Goal: Communication & Community: Ask a question

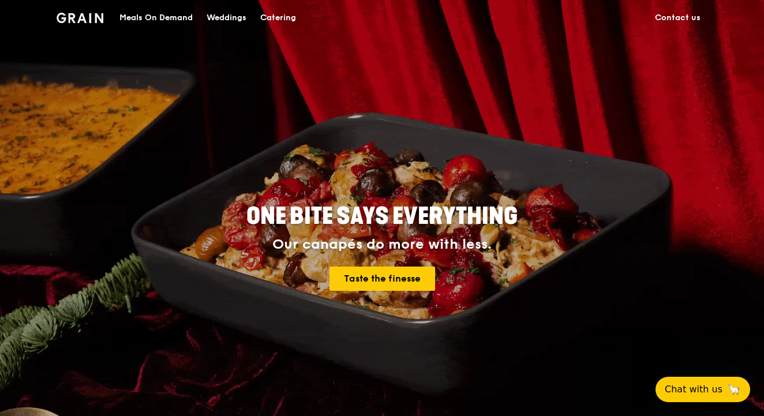
click at [289, 16] on div "Catering" at bounding box center [278, 18] width 36 height 35
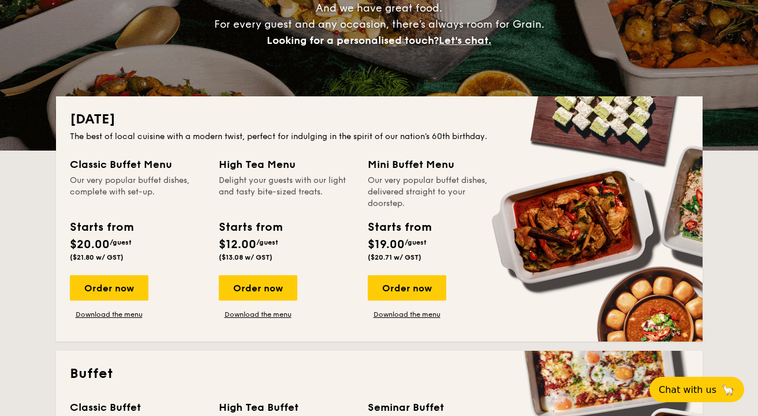
scroll to position [175, 0]
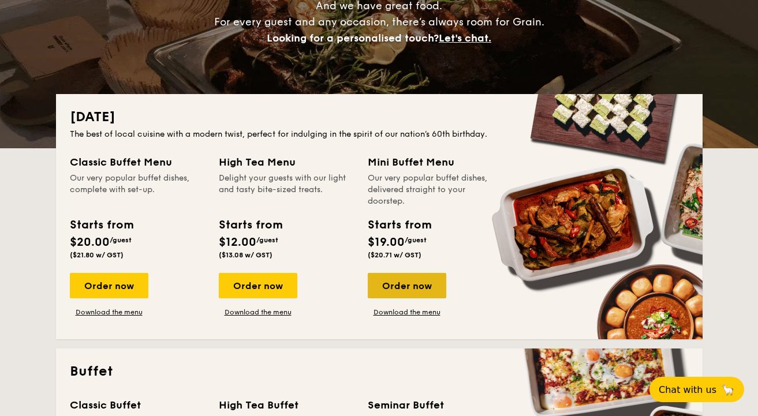
click at [400, 296] on div "Order now" at bounding box center [407, 285] width 79 height 25
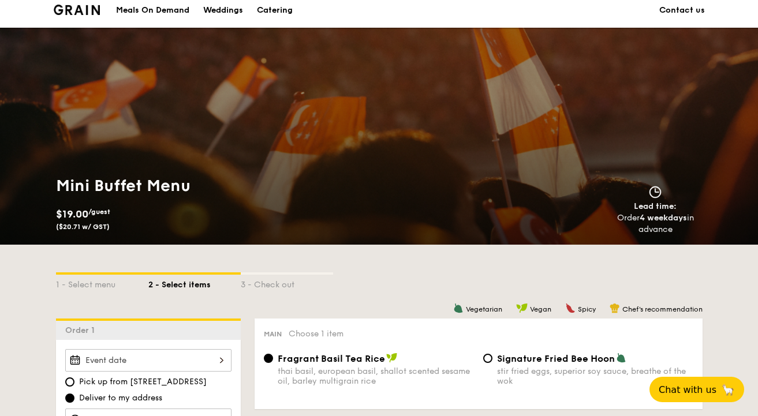
scroll to position [108, 0]
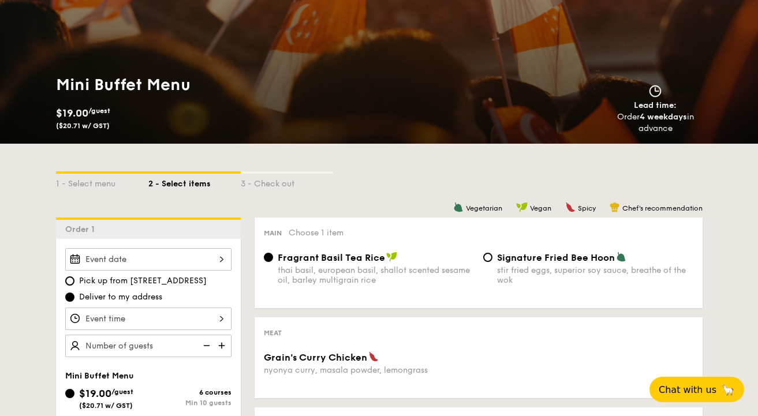
click at [220, 266] on div "2025 Aug [DATE] Tue Wed Thu Fri Sat Sun 1 2 3 4 5 6 7 8 9 10 11 12 13 14 15 16 …" at bounding box center [148, 259] width 166 height 23
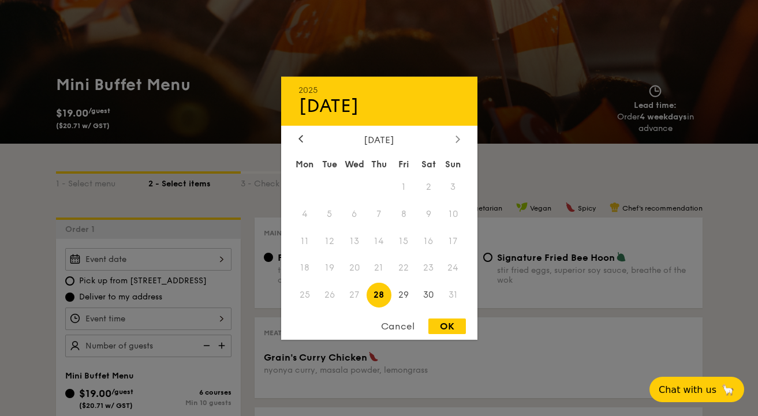
click at [458, 140] on icon at bounding box center [457, 139] width 3 height 7
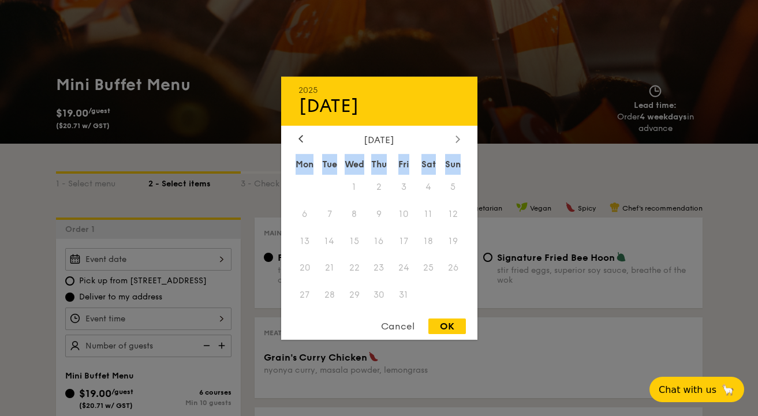
click at [458, 140] on icon at bounding box center [457, 139] width 3 height 7
click at [300, 138] on icon at bounding box center [300, 139] width 3 height 7
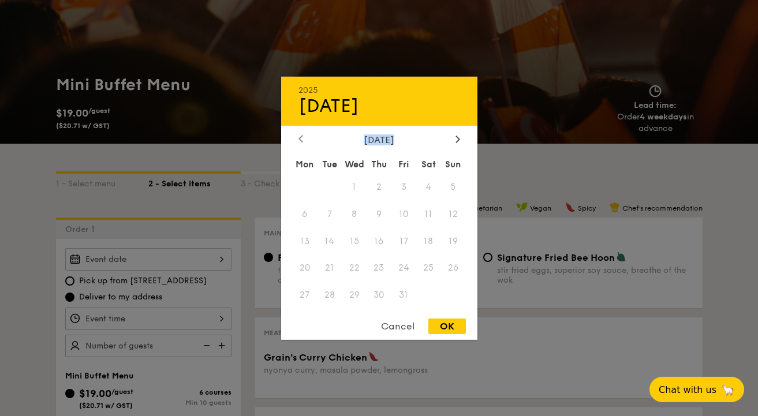
click at [300, 138] on icon at bounding box center [300, 139] width 3 height 7
click at [461, 143] on div at bounding box center [458, 139] width 10 height 11
click at [425, 192] on span "6" at bounding box center [428, 186] width 25 height 25
click at [338, 191] on span "2" at bounding box center [329, 186] width 25 height 25
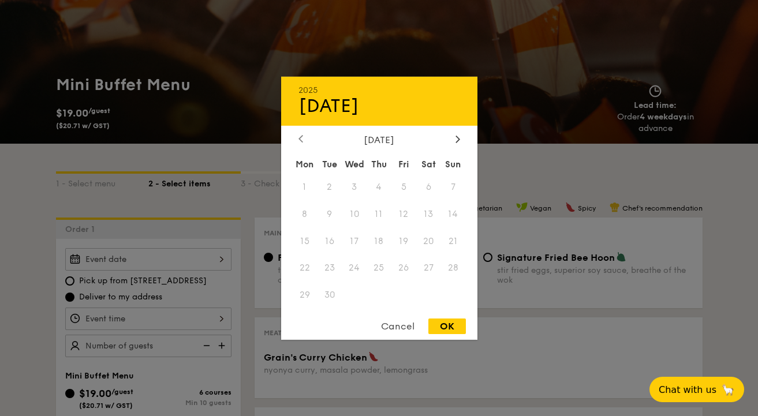
click at [304, 140] on div at bounding box center [301, 139] width 10 height 11
click at [459, 141] on icon at bounding box center [458, 139] width 5 height 8
click at [453, 143] on div at bounding box center [458, 139] width 10 height 11
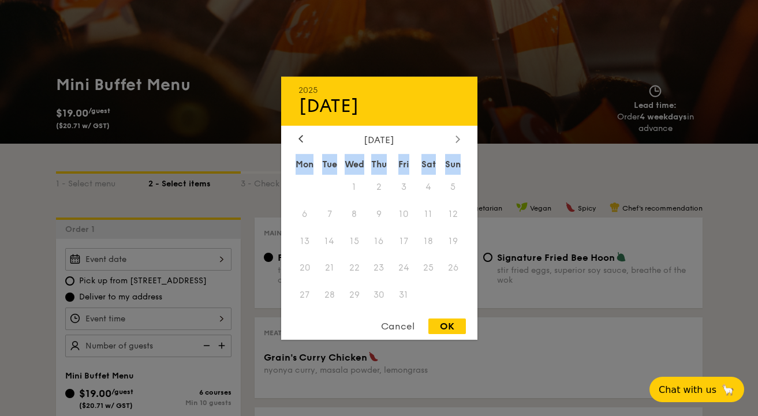
click at [453, 143] on div at bounding box center [458, 139] width 10 height 11
click at [458, 142] on icon at bounding box center [458, 139] width 5 height 8
click at [403, 321] on div "Cancel" at bounding box center [397, 327] width 57 height 16
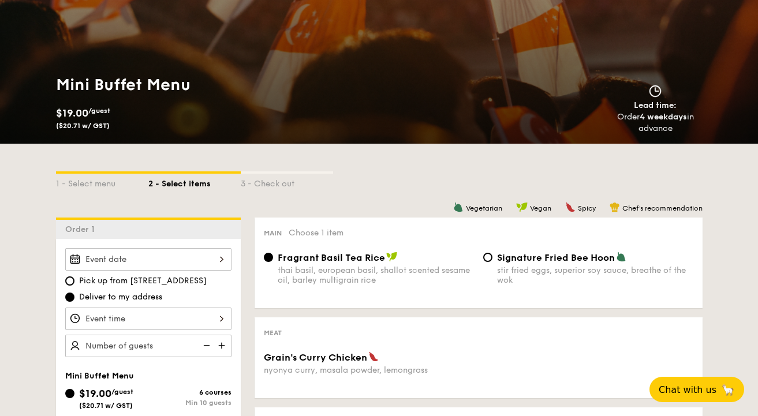
click at [135, 259] on div at bounding box center [148, 259] width 166 height 23
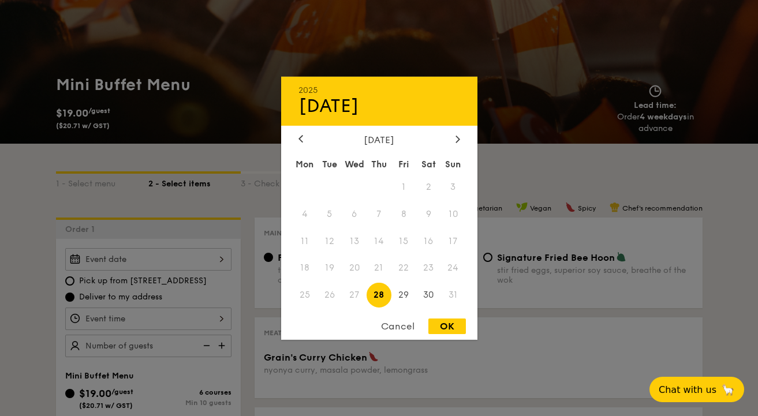
click at [406, 326] on div "Cancel" at bounding box center [397, 327] width 57 height 16
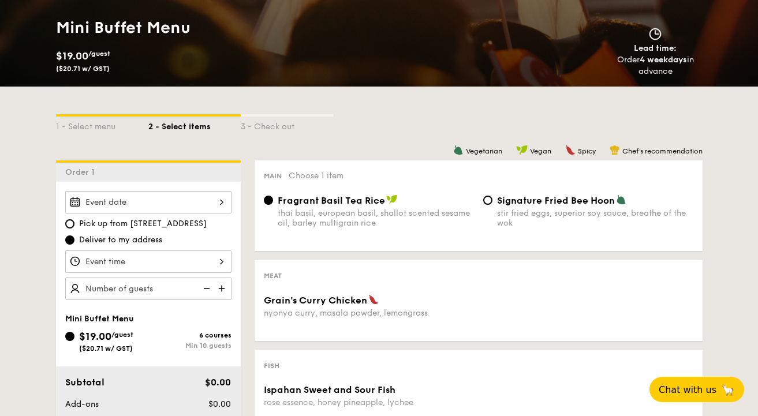
scroll to position [182, 0]
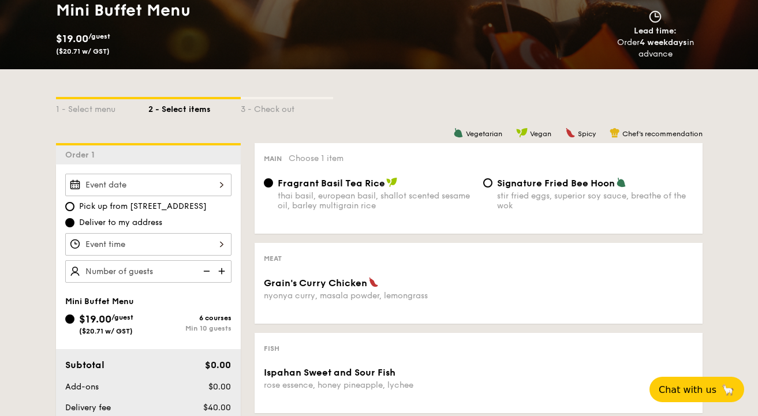
click at [181, 251] on div at bounding box center [148, 244] width 166 height 23
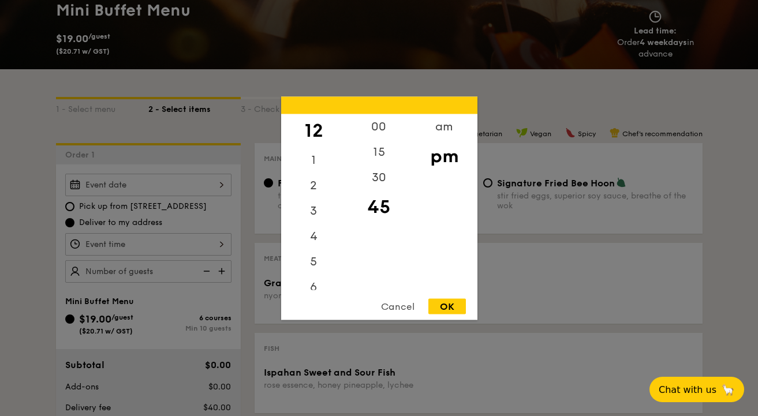
click at [391, 308] on div "Cancel" at bounding box center [397, 306] width 57 height 16
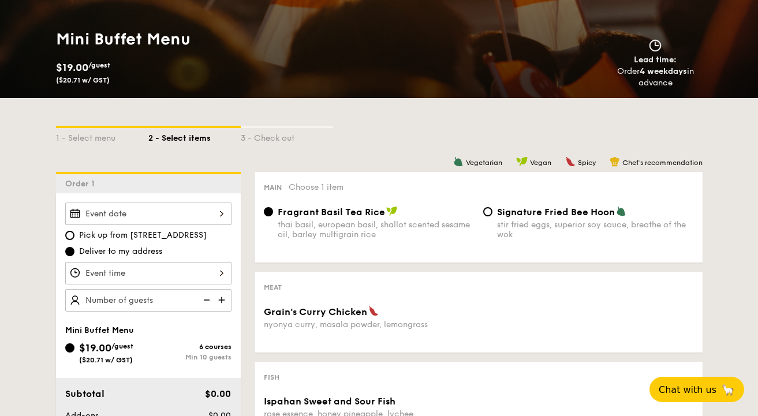
scroll to position [0, 0]
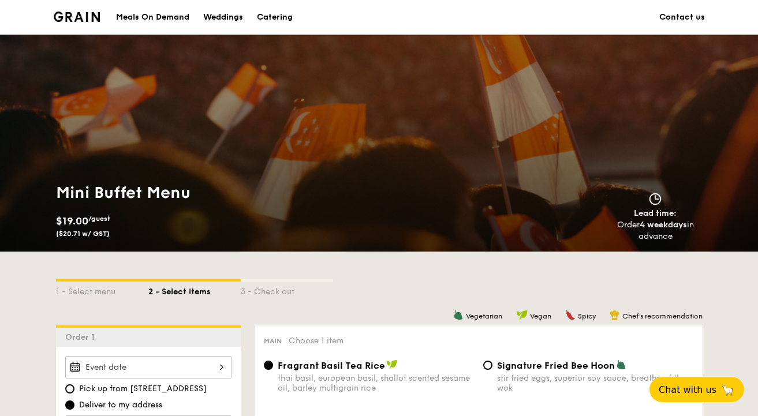
click at [277, 23] on div "Catering" at bounding box center [275, 17] width 36 height 35
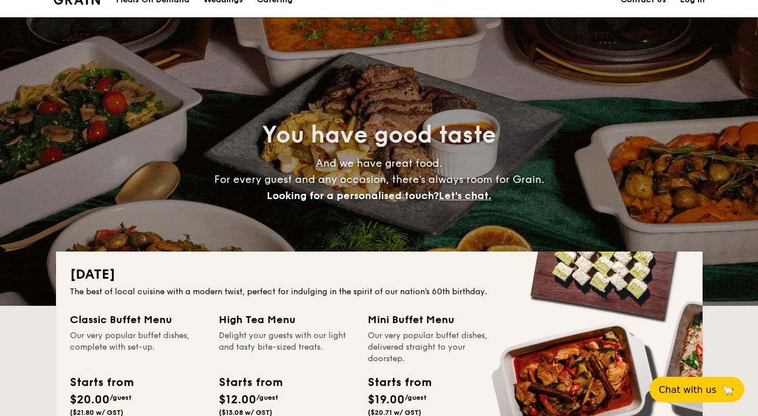
scroll to position [112, 0]
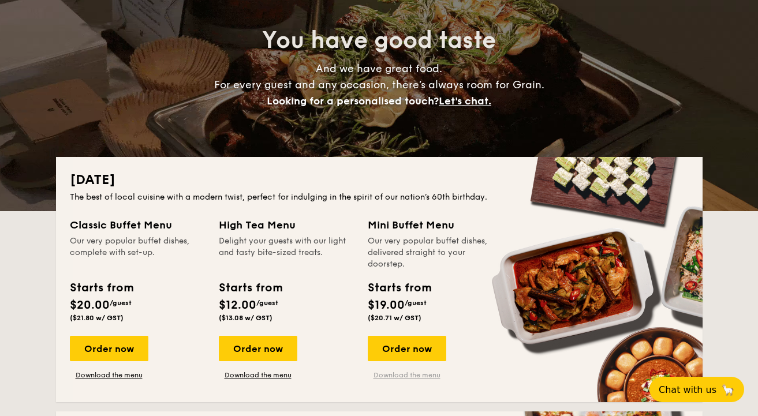
click at [409, 372] on link "Download the menu" at bounding box center [407, 375] width 79 height 9
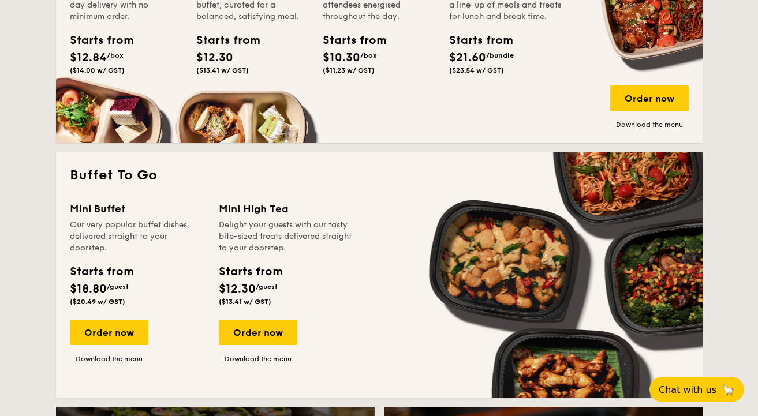
scroll to position [883, 0]
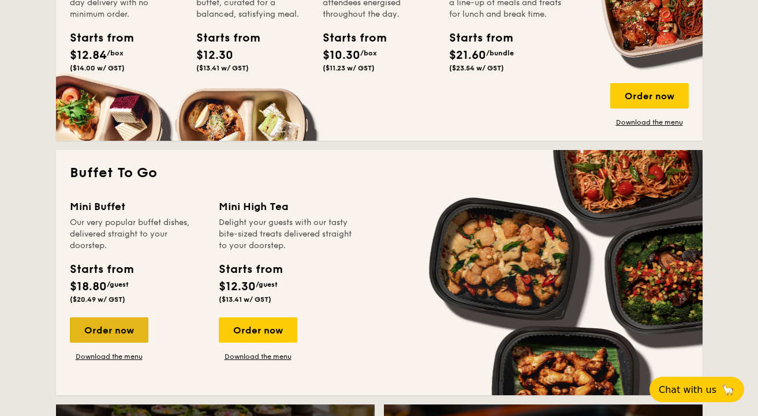
click at [126, 339] on div "Order now" at bounding box center [109, 330] width 79 height 25
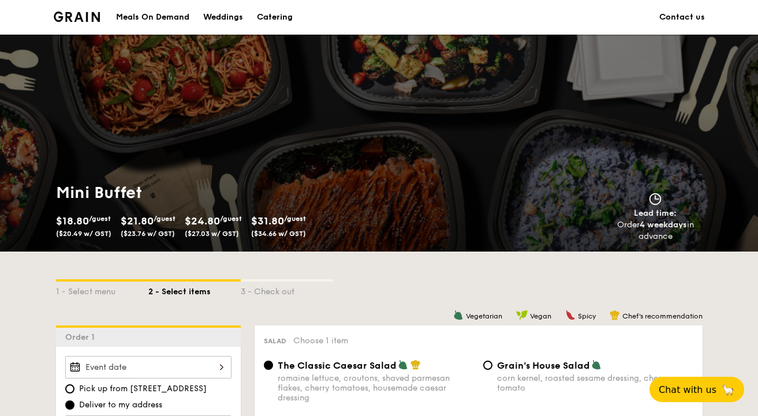
scroll to position [21, 0]
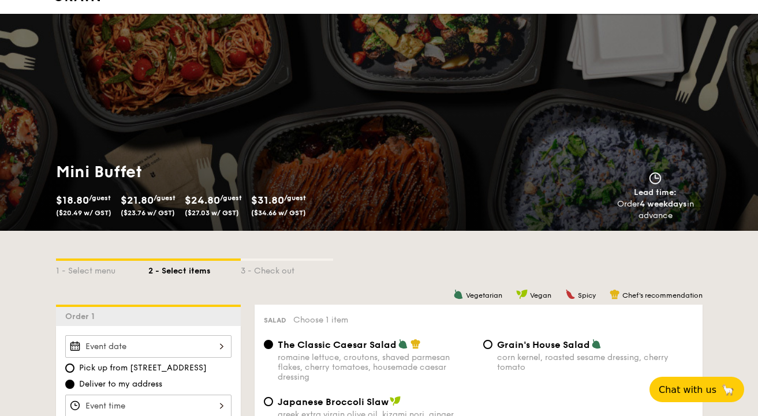
click at [193, 341] on div "2025 Aug [DATE] Tue Wed Thu Fri Sat Sun 1 2 3 4 5 6 7 8 9 10 11 12 13 14 15 16 …" at bounding box center [148, 346] width 166 height 23
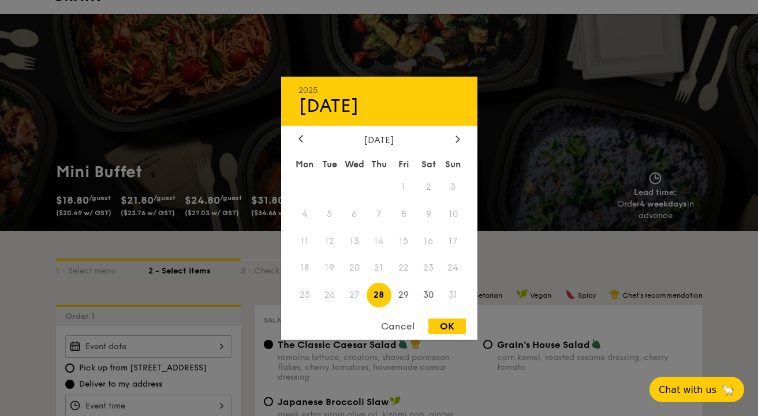
click at [463, 139] on div "[DATE]" at bounding box center [379, 139] width 196 height 11
click at [461, 140] on div at bounding box center [458, 139] width 10 height 11
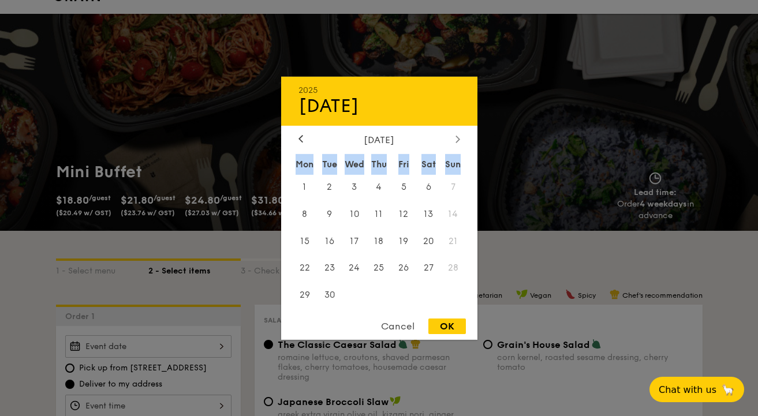
click at [461, 140] on div at bounding box center [458, 139] width 10 height 11
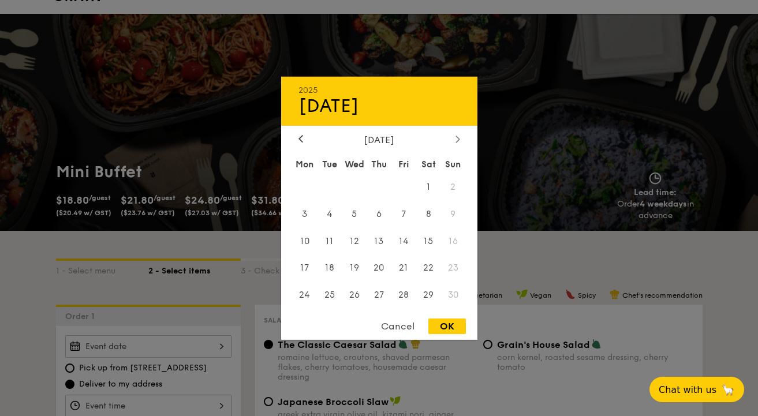
click at [461, 140] on div at bounding box center [458, 139] width 10 height 11
click at [457, 140] on icon at bounding box center [458, 139] width 5 height 8
click at [303, 138] on div at bounding box center [301, 139] width 10 height 11
click at [458, 135] on div at bounding box center [458, 139] width 10 height 11
click at [301, 138] on icon at bounding box center [300, 139] width 5 height 8
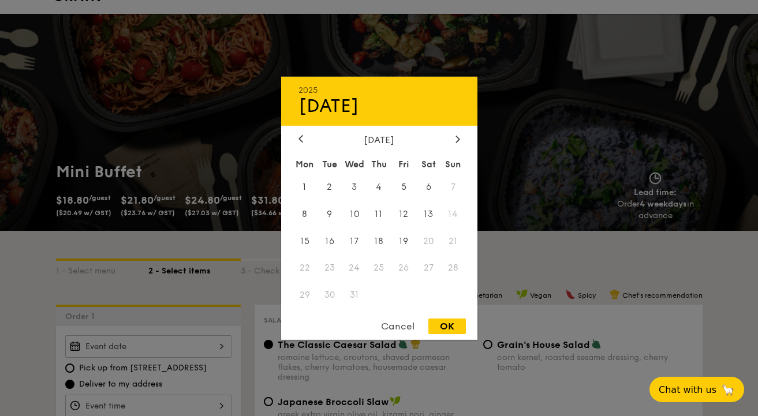
click at [457, 145] on div "[DATE] Mon Tue Wed Thu Fri Sat Sun 1 2 3 4 5 6 7 8 9 10 11 12 13 14 15 16 17 18…" at bounding box center [379, 222] width 196 height 176
click at [457, 143] on icon at bounding box center [458, 139] width 5 height 8
click at [298, 136] on icon at bounding box center [300, 139] width 5 height 8
click at [386, 322] on div "Cancel" at bounding box center [397, 327] width 57 height 16
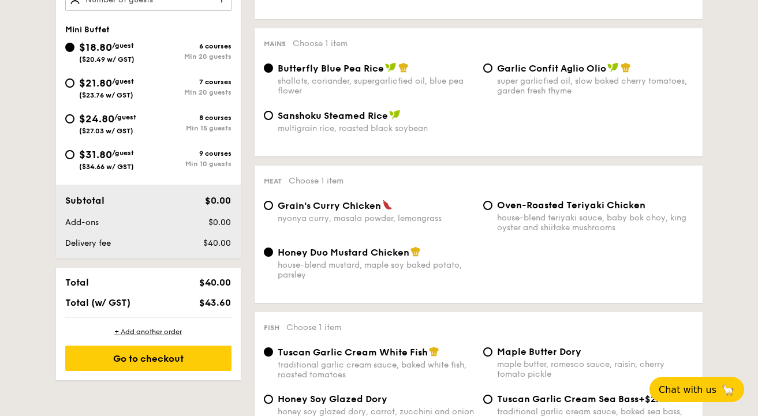
scroll to position [0, 0]
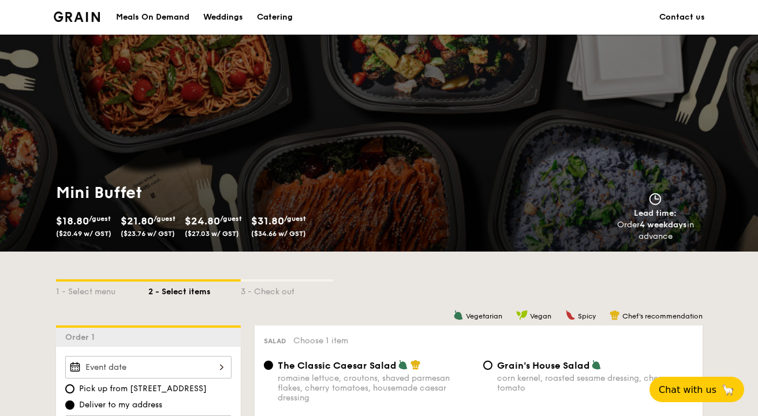
click at [692, 14] on link "Contact us" at bounding box center [682, 17] width 46 height 35
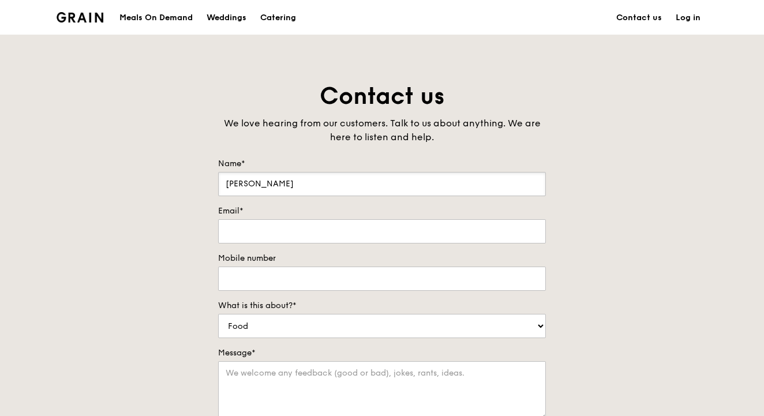
type input "[PERSON_NAME]"
type input "[EMAIL_ADDRESS][DOMAIN_NAME]"
type input "81129846"
select select "Catering"
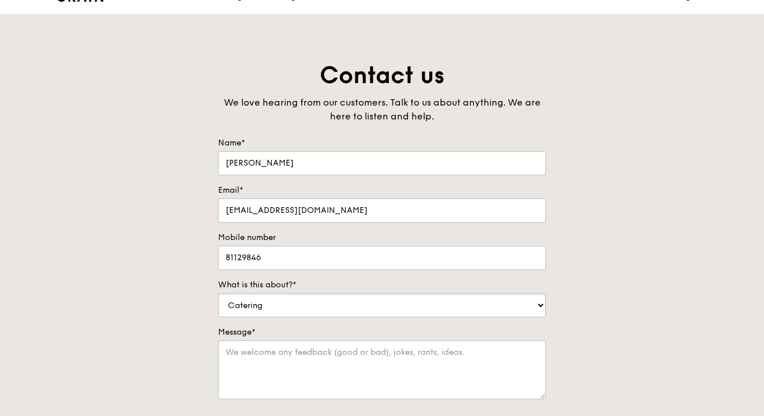
scroll to position [36, 0]
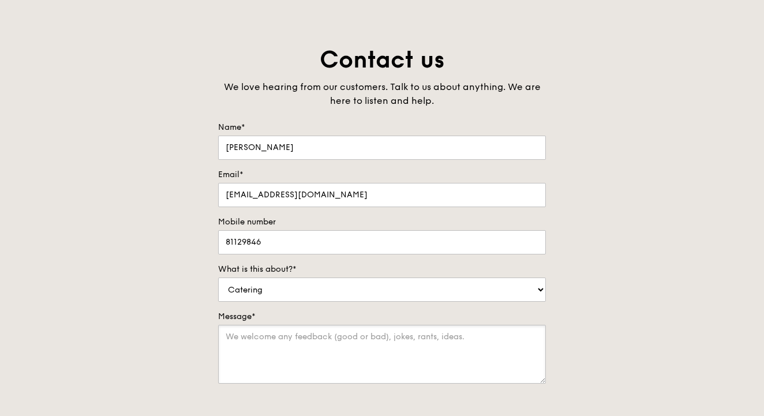
click at [477, 362] on textarea "Message*" at bounding box center [382, 354] width 328 height 59
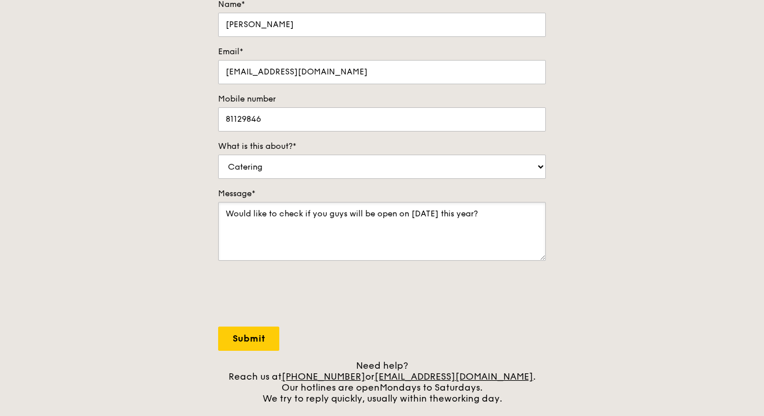
scroll to position [183, 0]
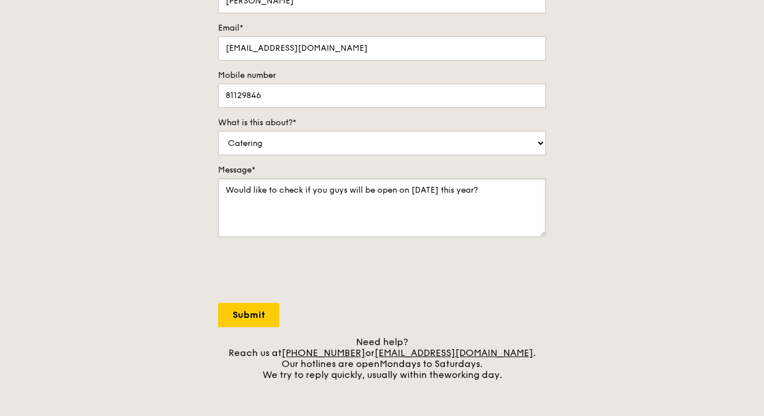
type textarea "Would like to check if you guys will be open on [DATE] this year?"
click at [246, 309] on input "Submit" at bounding box center [248, 315] width 61 height 24
select select "Food"
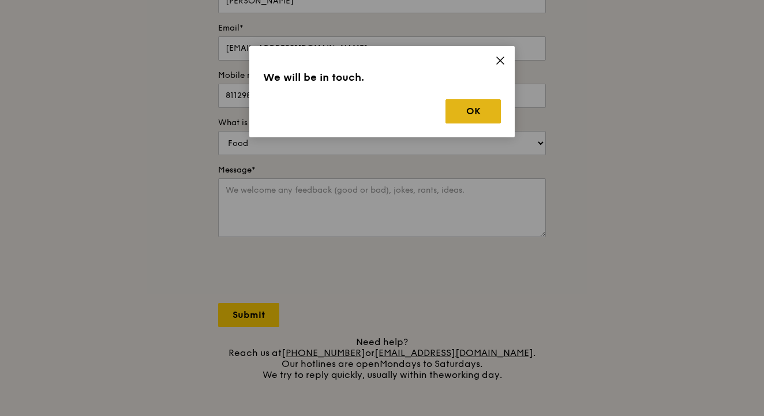
click at [464, 105] on button "OK" at bounding box center [473, 111] width 55 height 24
